Goal: Browse casually: Explore the website without a specific task or goal

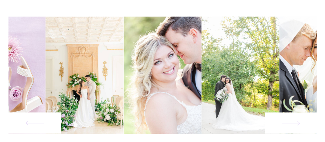
scroll to position [296, 0]
click at [299, 124] on icon at bounding box center [291, 122] width 40 height 24
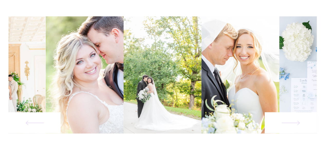
click at [299, 124] on icon at bounding box center [291, 122] width 40 height 24
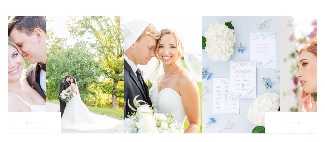
click at [299, 124] on icon at bounding box center [291, 122] width 40 height 24
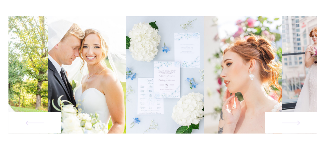
click at [299, 124] on icon at bounding box center [291, 122] width 40 height 24
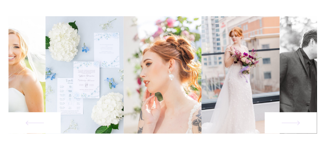
click at [299, 124] on icon at bounding box center [291, 122] width 40 height 24
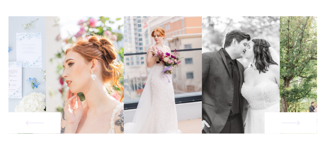
click at [299, 124] on icon at bounding box center [291, 122] width 40 height 24
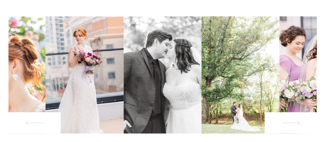
click at [282, 123] on icon at bounding box center [291, 122] width 40 height 24
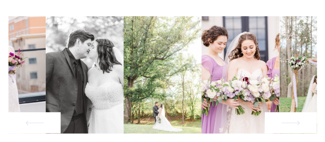
click at [282, 123] on icon at bounding box center [291, 122] width 40 height 24
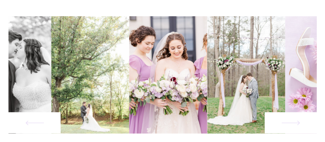
click at [282, 123] on icon at bounding box center [291, 122] width 40 height 24
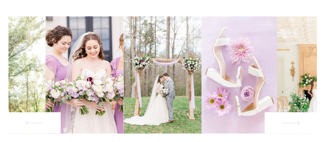
click at [282, 123] on icon at bounding box center [291, 122] width 40 height 24
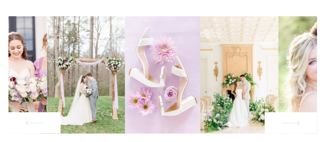
click at [282, 123] on icon at bounding box center [291, 122] width 40 height 24
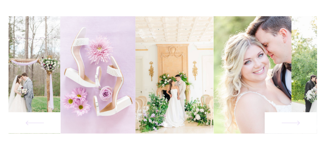
click at [282, 123] on icon at bounding box center [291, 122] width 40 height 24
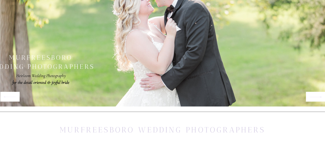
scroll to position [0, 0]
